Goal: Information Seeking & Learning: Learn about a topic

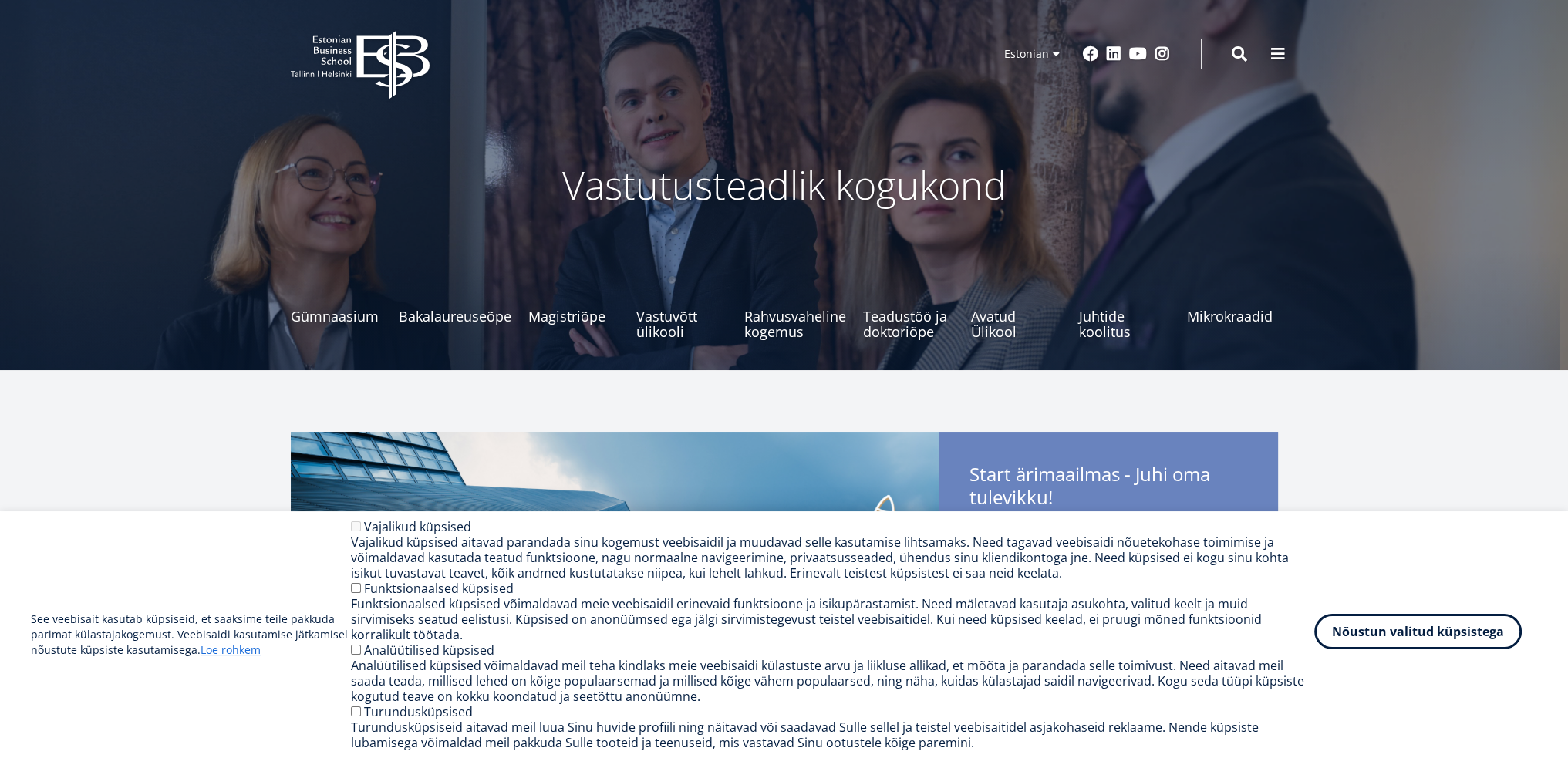
click at [1428, 649] on button "Nõustun valitud küpsistega" at bounding box center [1418, 632] width 208 height 36
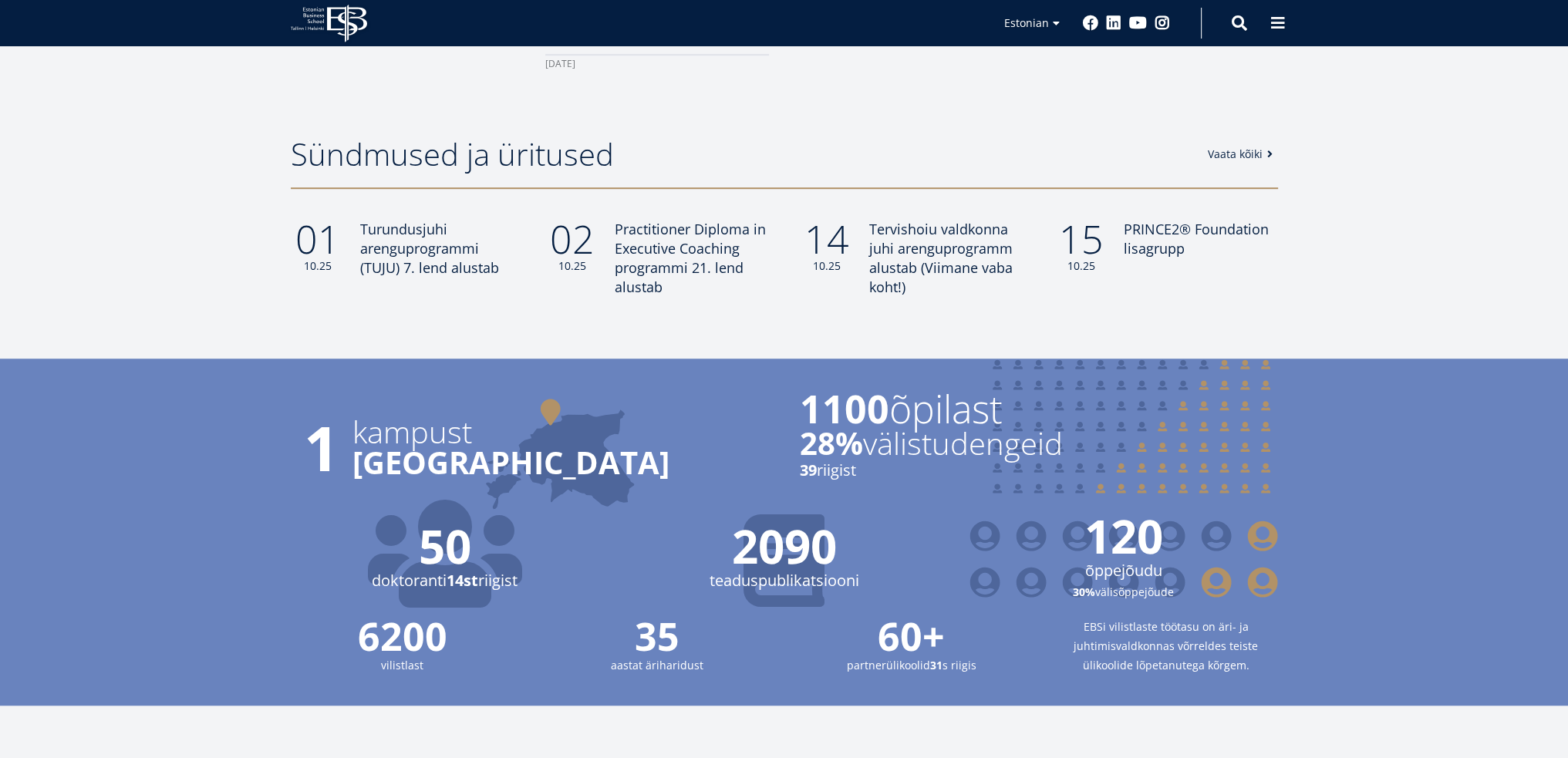
scroll to position [2071, 0]
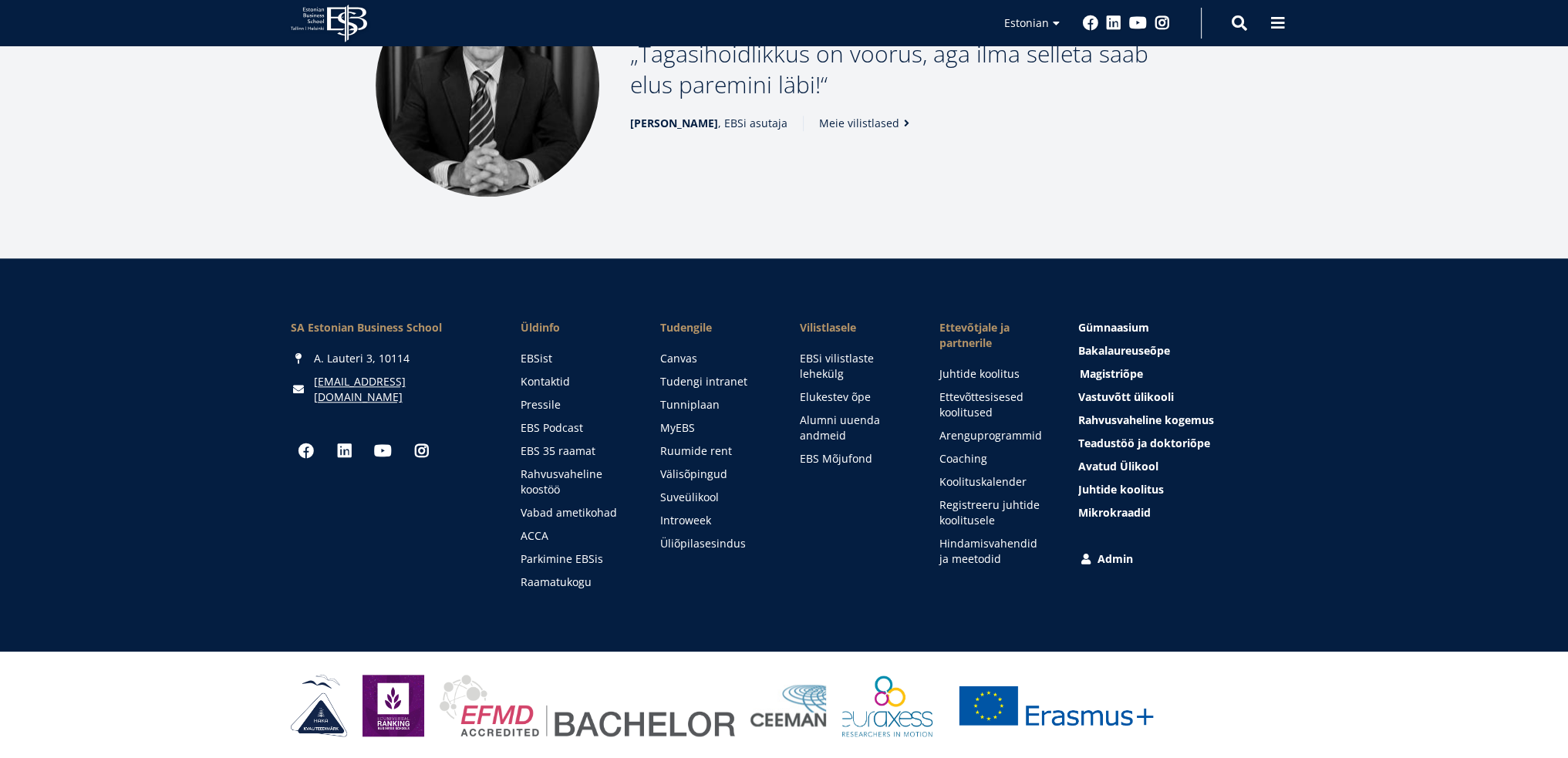
click at [1095, 369] on span "Magistriõpe Tutvu ja registreeru" at bounding box center [1111, 374] width 63 height 15
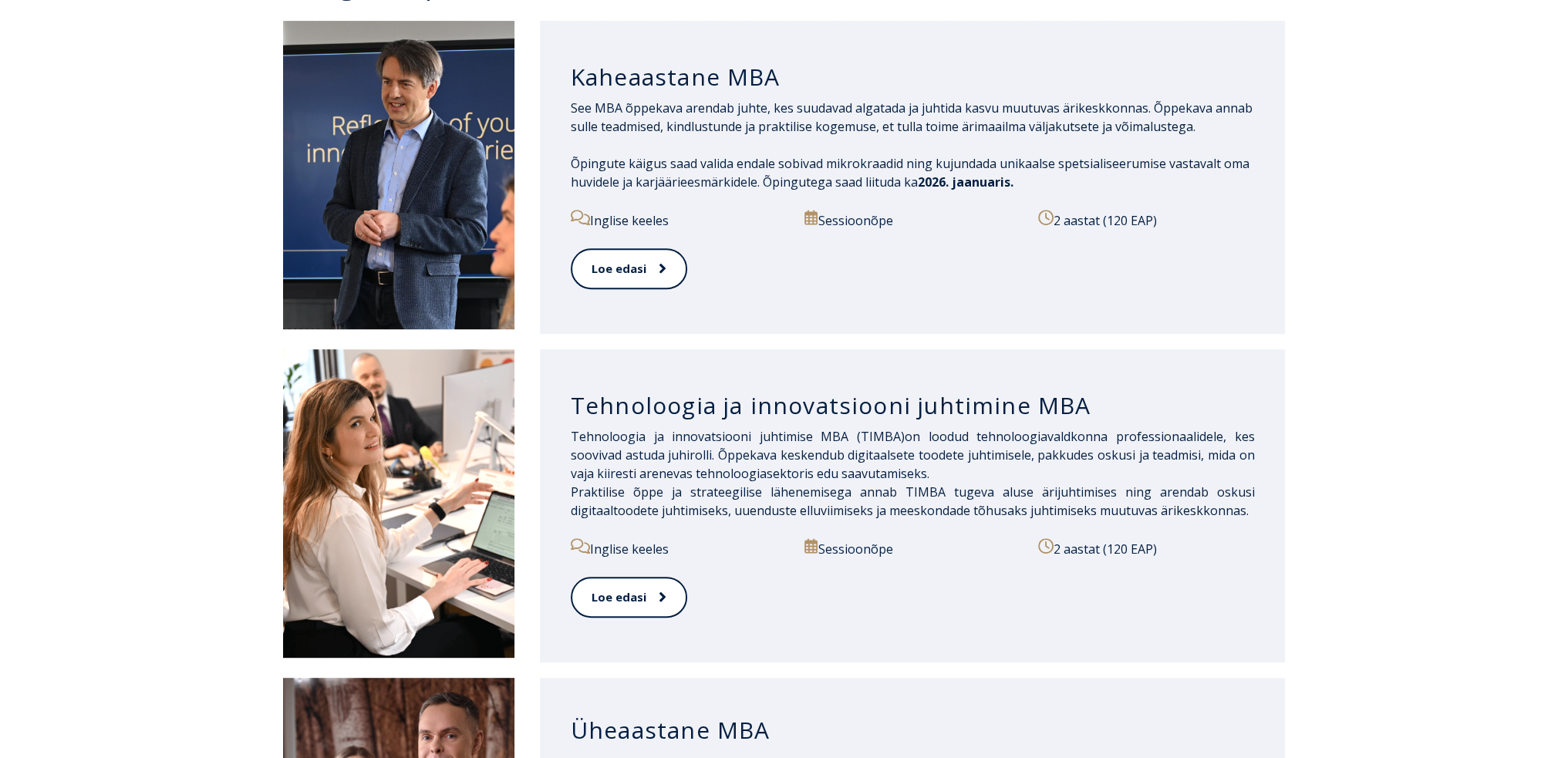
scroll to position [1080, 0]
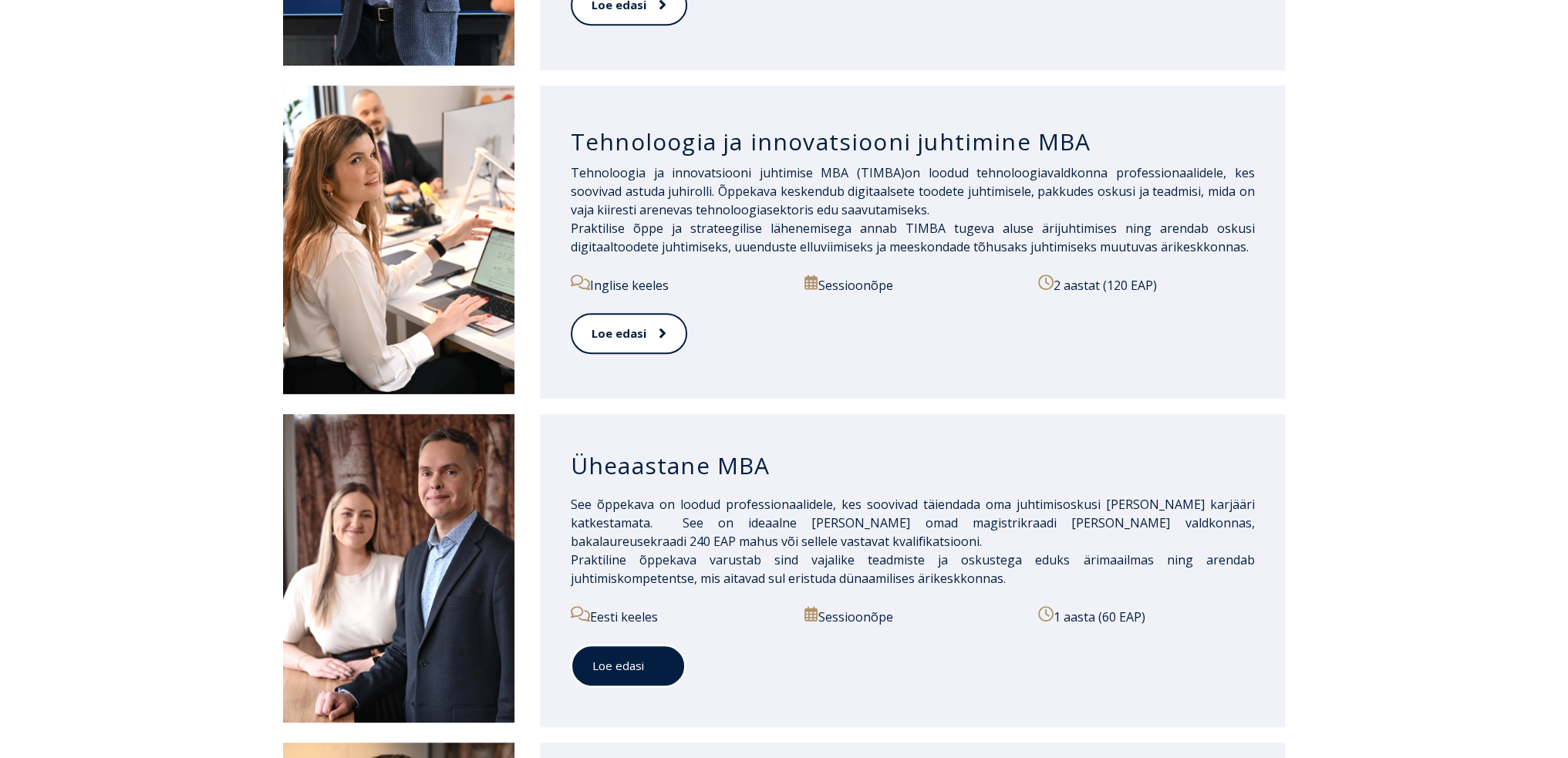
click at [658, 667] on icon at bounding box center [660, 666] width 6 height 10
